Goal: Information Seeking & Learning: Find specific fact

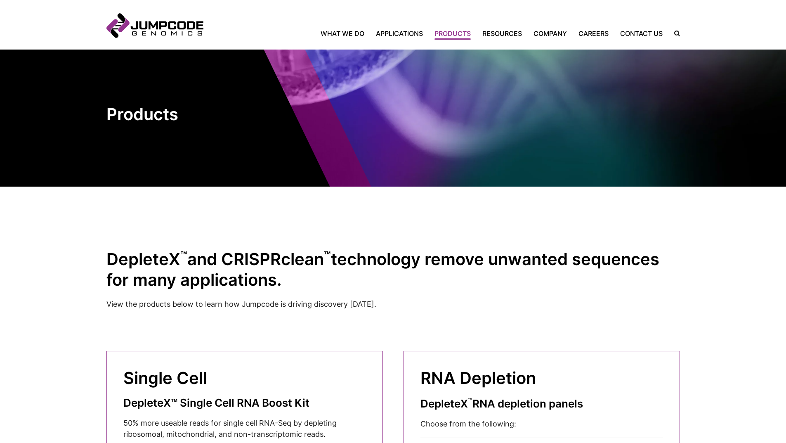
scroll to position [165, 0]
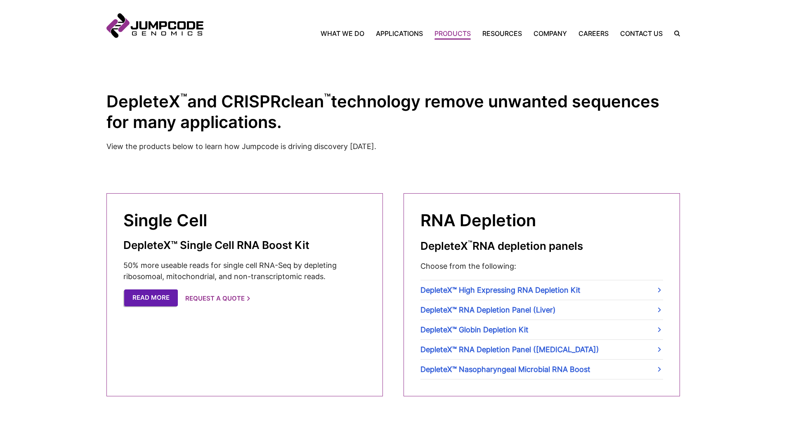
click at [169, 296] on link "Read More" at bounding box center [151, 297] width 54 height 17
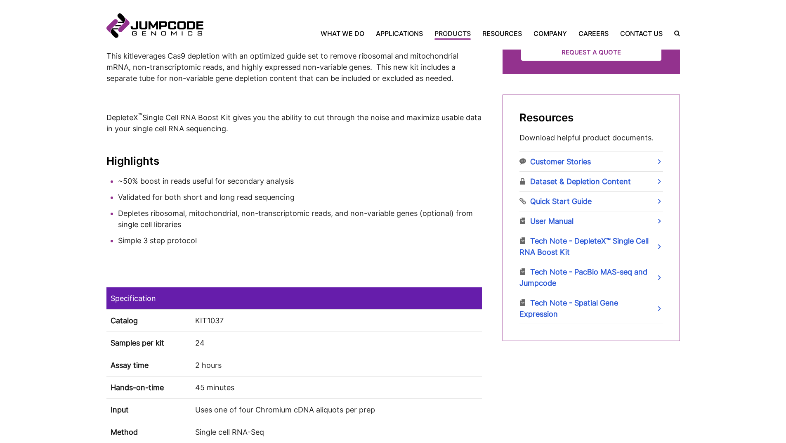
scroll to position [495, 0]
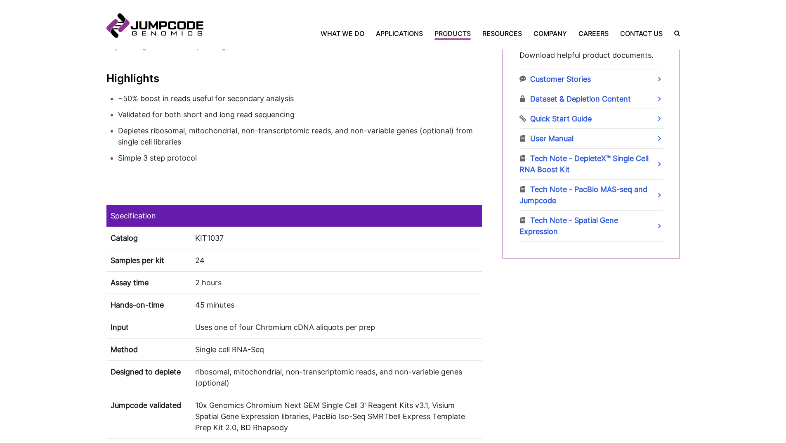
click at [209, 243] on td "KIT1037" at bounding box center [336, 237] width 291 height 22
copy td "KIT1037"
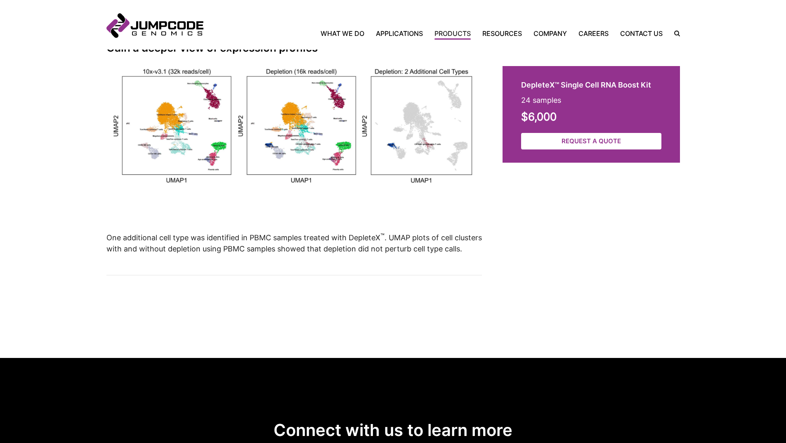
scroll to position [2021, 0]
